Goal: Navigation & Orientation: Find specific page/section

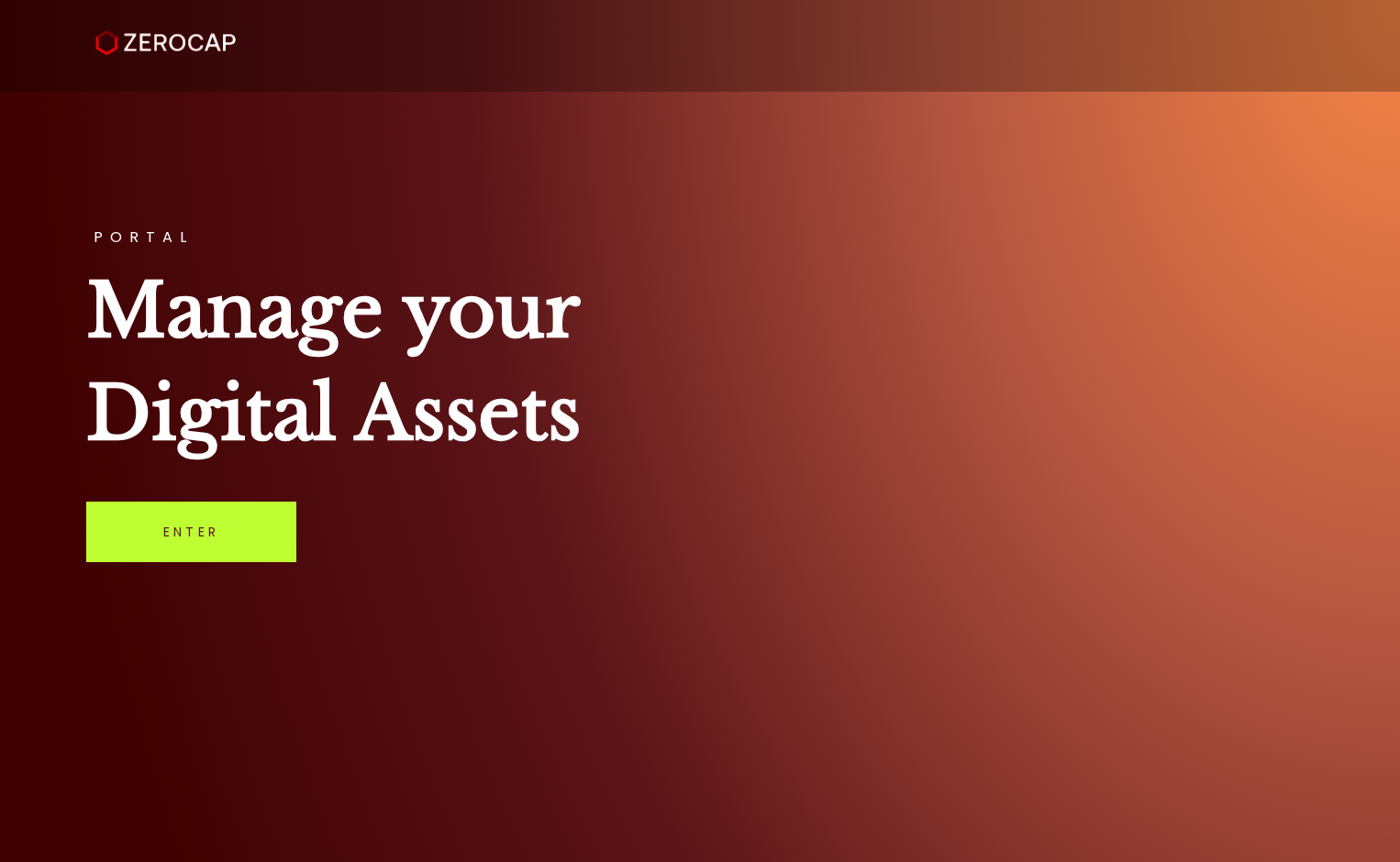
click at [177, 542] on link "Enter" at bounding box center [190, 532] width 210 height 61
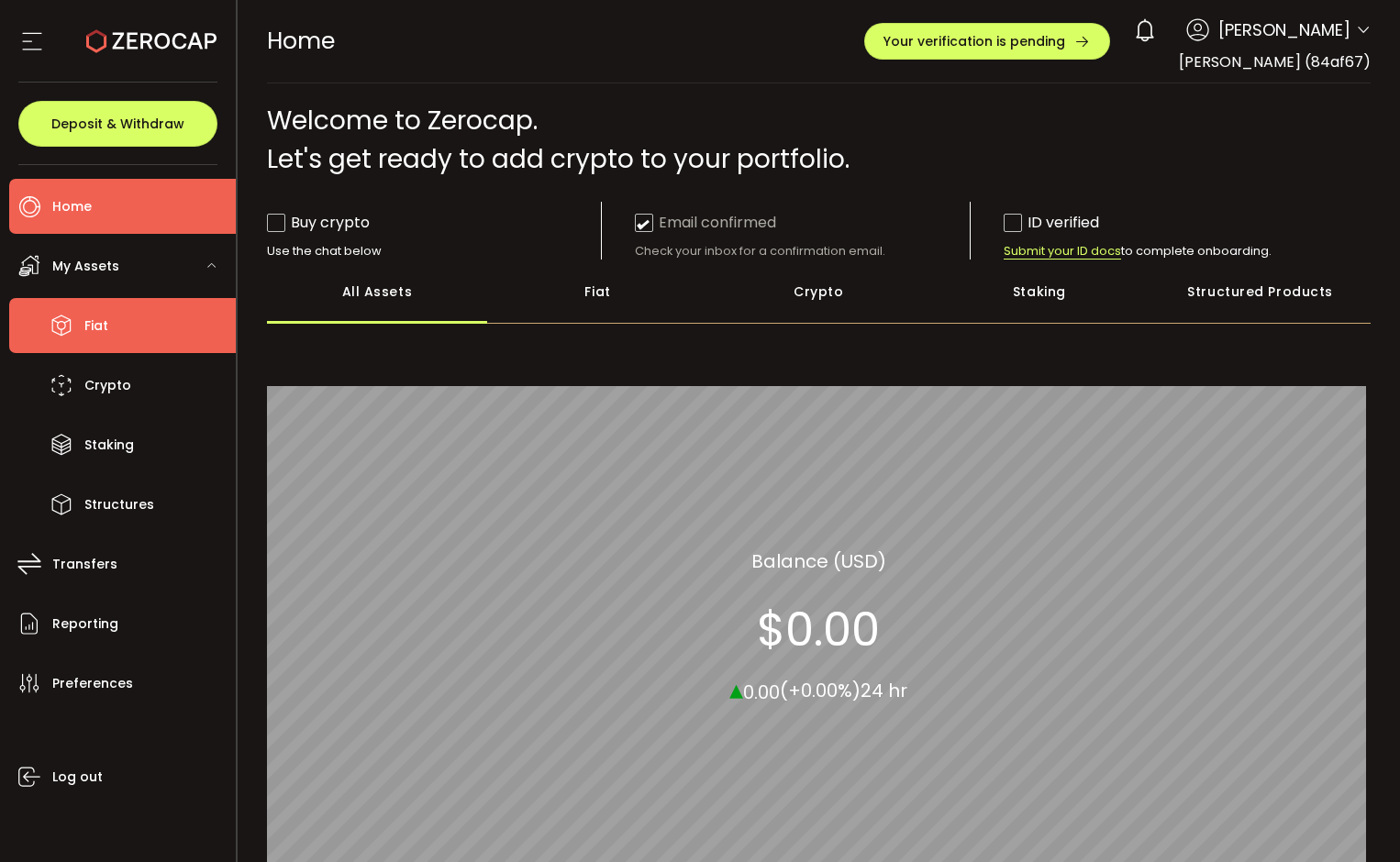
click at [97, 323] on span "Fiat" at bounding box center [96, 327] width 24 height 27
